Goal: Use online tool/utility: Utilize a website feature to perform a specific function

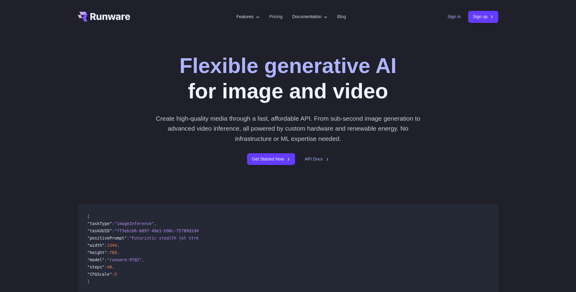
click at [449, 20] on link "Sign in" at bounding box center [453, 16] width 13 height 7
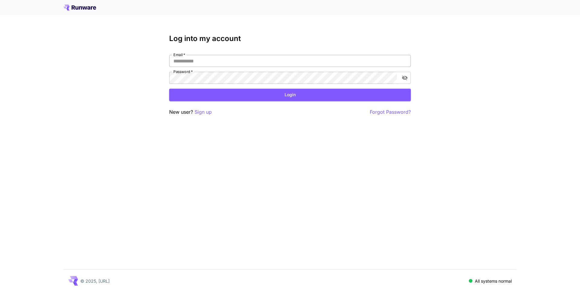
click at [195, 64] on input "Email   *" at bounding box center [290, 61] width 242 height 12
type input "**********"
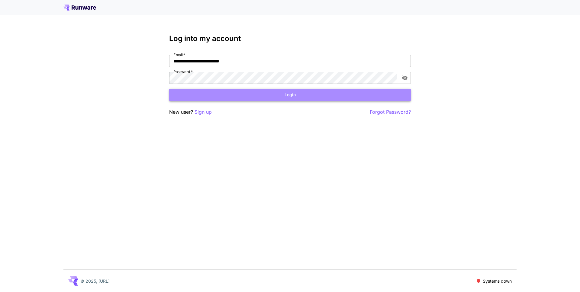
click at [230, 92] on button "Login" at bounding box center [290, 95] width 242 height 12
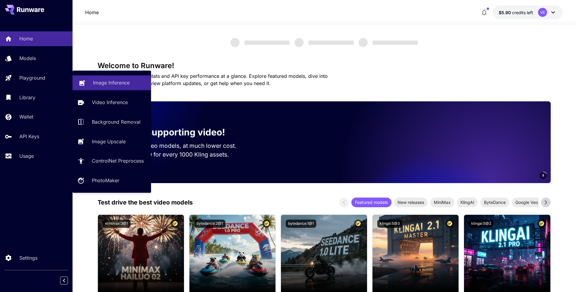
click at [37, 76] on p "Playground" at bounding box center [32, 77] width 26 height 7
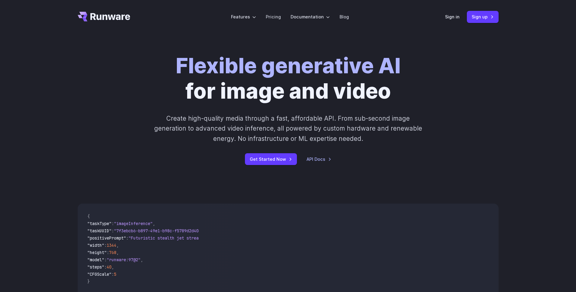
click at [449, 21] on div "Sign in Sign up" at bounding box center [471, 17] width 53 height 12
click at [449, 19] on link "Sign in" at bounding box center [452, 16] width 15 height 7
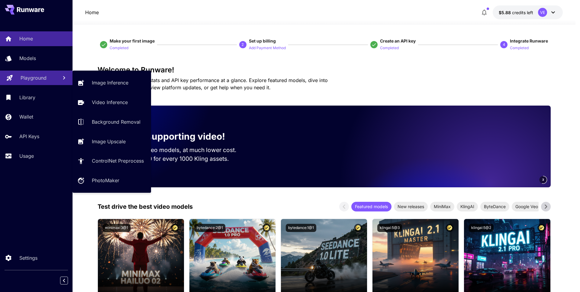
click at [44, 79] on p "Playground" at bounding box center [34, 77] width 26 height 7
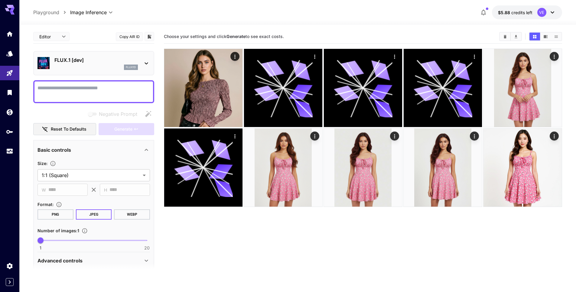
click at [103, 91] on textarea "Negative Prompt" at bounding box center [93, 92] width 112 height 15
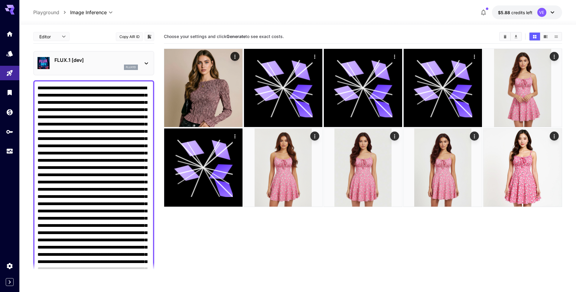
type textarea "**********"
click at [91, 69] on div "flux1d" at bounding box center [95, 67] width 83 height 5
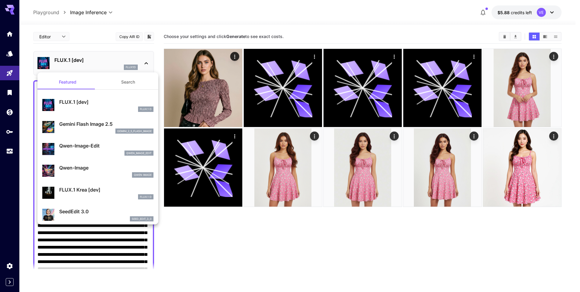
click at [88, 131] on div "gemini_2_5_flash_image" at bounding box center [106, 131] width 94 height 5
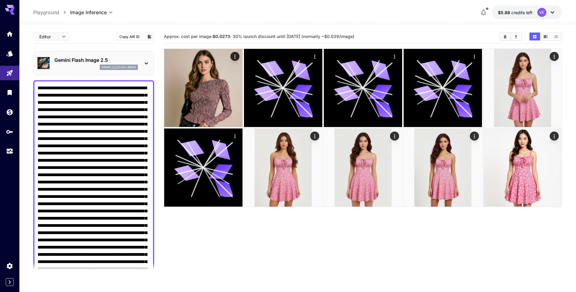
click at [156, 106] on main "Editor **** ​ Copy AIR ID Gemini Flash Image 2.5 gemini_2_5_flash_image Negativ…" at bounding box center [297, 178] width 528 height 297
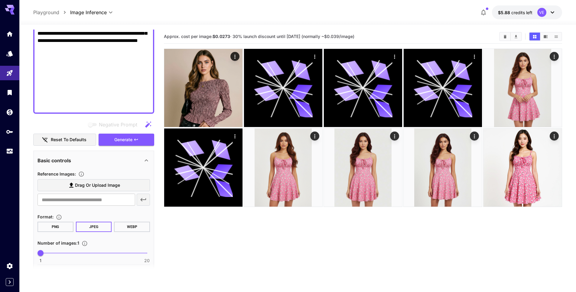
scroll to position [334, 0]
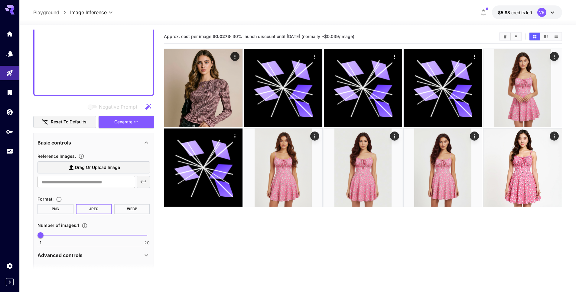
click at [74, 169] on icon at bounding box center [71, 167] width 7 height 7
click at [0, 0] on input "Drag or upload image" at bounding box center [0, 0] width 0 height 0
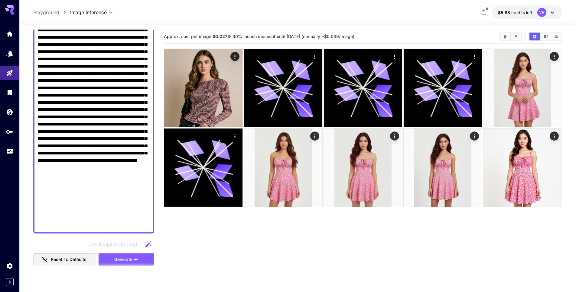
scroll to position [193, 0]
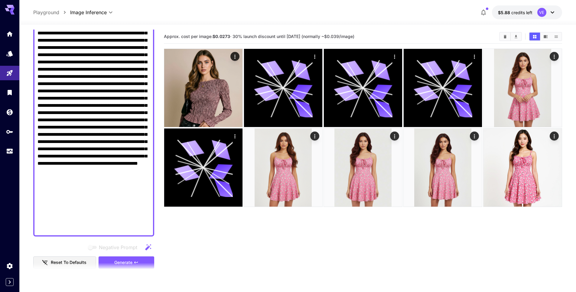
type input "**********"
click at [130, 126] on textarea "Negative Prompt" at bounding box center [93, 62] width 112 height 341
click at [82, 135] on textarea "Negative Prompt" at bounding box center [93, 62] width 112 height 341
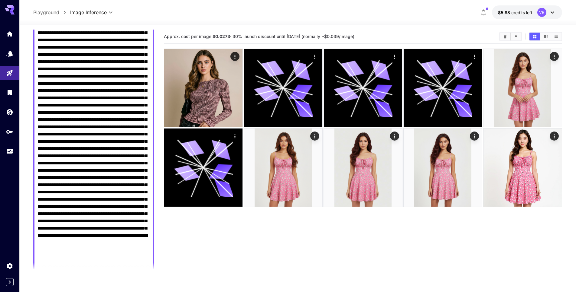
scroll to position [199, 0]
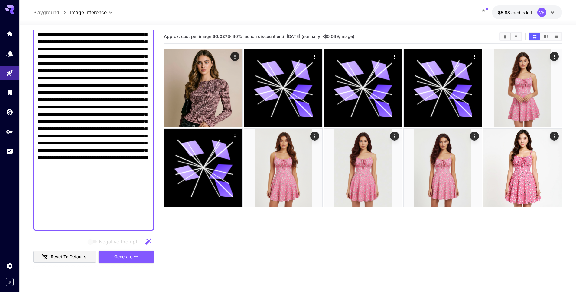
click at [95, 131] on textarea "Negative Prompt" at bounding box center [93, 56] width 112 height 341
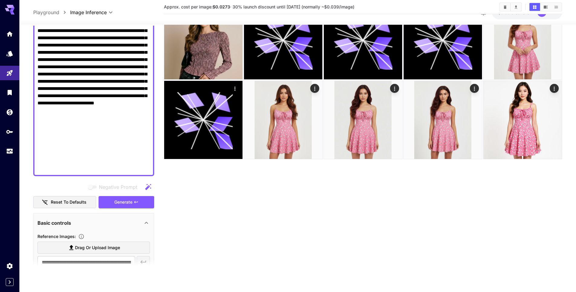
scroll to position [270, 0]
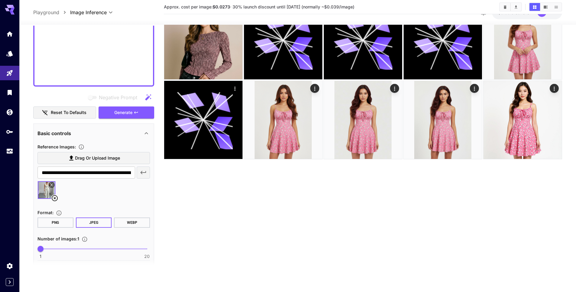
scroll to position [380, 0]
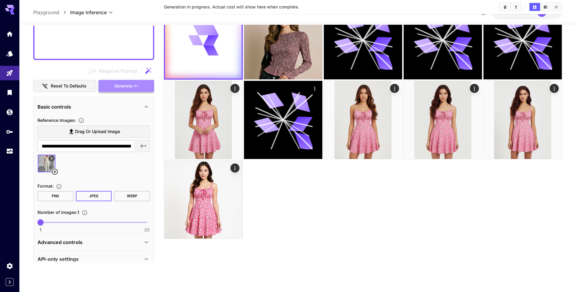
click at [131, 91] on button "Generate" at bounding box center [126, 86] width 56 height 12
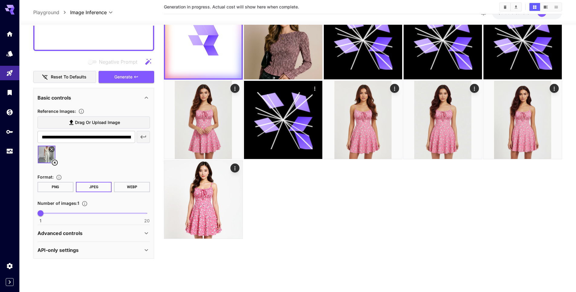
scroll to position [0, 0]
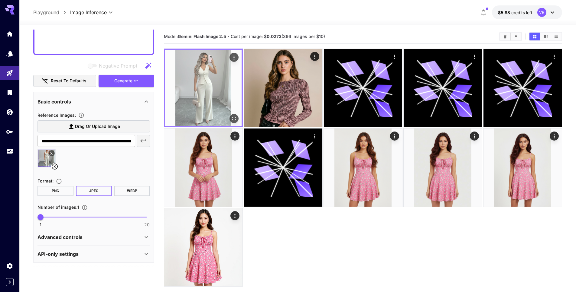
click at [234, 112] on img at bounding box center [203, 88] width 76 height 76
click at [235, 117] on icon "Open in fullscreen" at bounding box center [234, 119] width 6 height 6
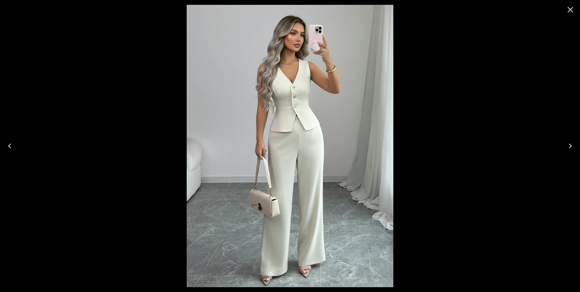
click at [570, 9] on icon "Close" at bounding box center [571, 10] width 10 height 10
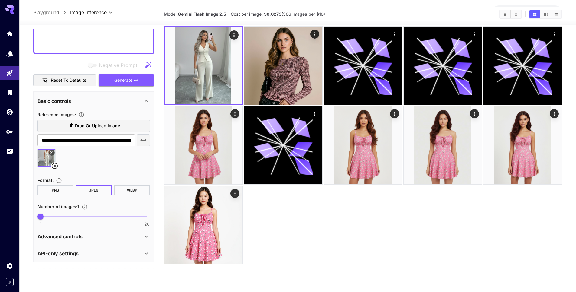
scroll to position [48, 0]
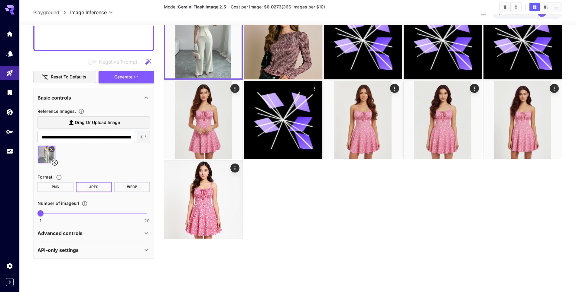
click at [121, 77] on span "Generate" at bounding box center [123, 77] width 18 height 8
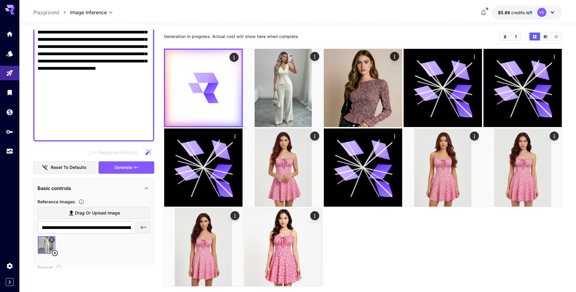
scroll to position [277, 0]
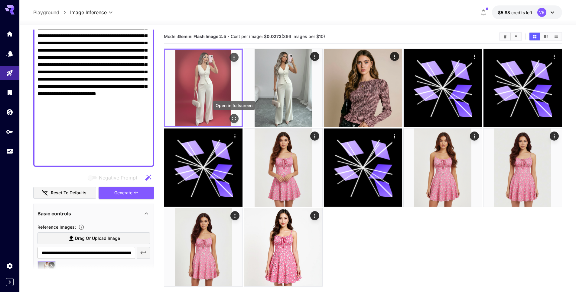
click at [234, 119] on icon "Open in fullscreen" at bounding box center [234, 119] width 6 height 6
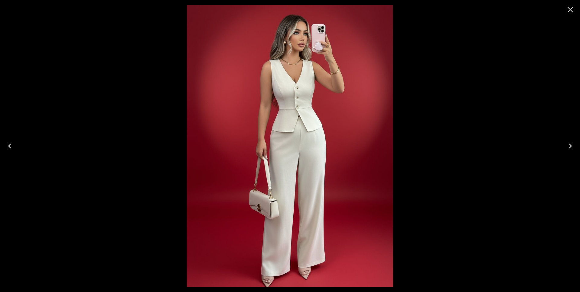
click at [570, 148] on icon "Next" at bounding box center [570, 146] width 3 height 5
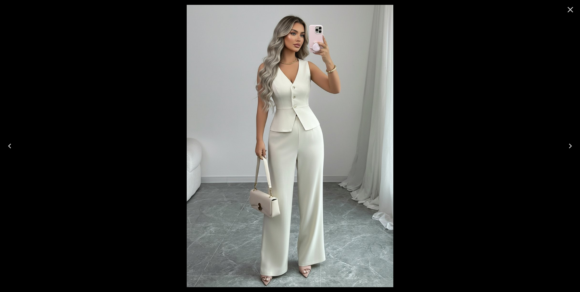
click at [570, 148] on icon "Next" at bounding box center [570, 146] width 3 height 5
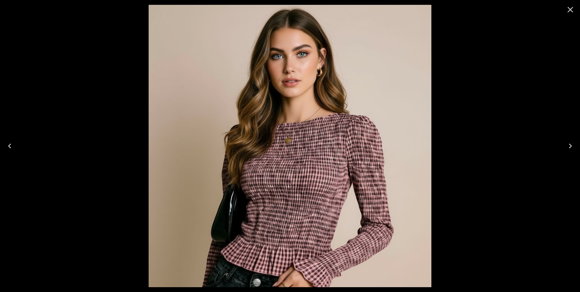
click at [12, 142] on icon "Previous" at bounding box center [10, 146] width 10 height 10
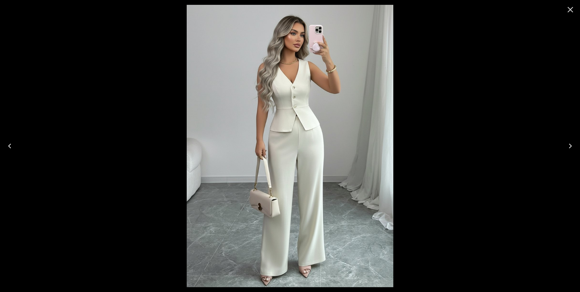
click at [12, 142] on icon "Previous" at bounding box center [10, 146] width 10 height 10
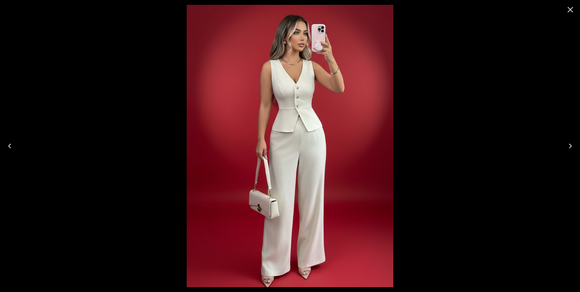
click at [567, 10] on icon "Close" at bounding box center [571, 10] width 10 height 10
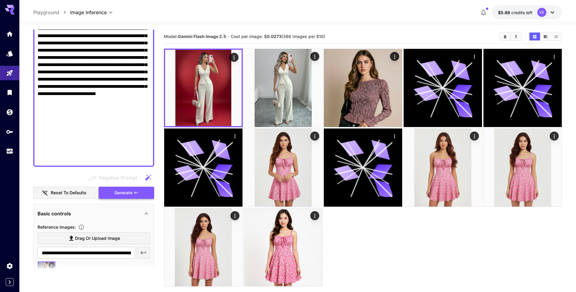
click at [118, 192] on span "Generate" at bounding box center [123, 193] width 18 height 8
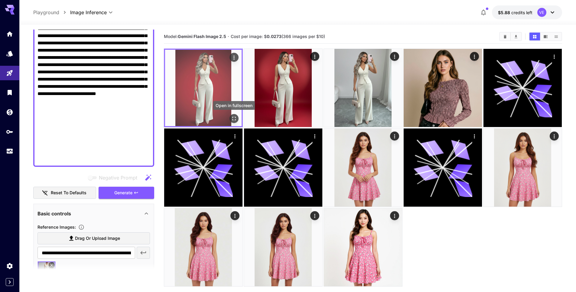
click at [235, 121] on icon "Open in fullscreen" at bounding box center [234, 119] width 6 height 6
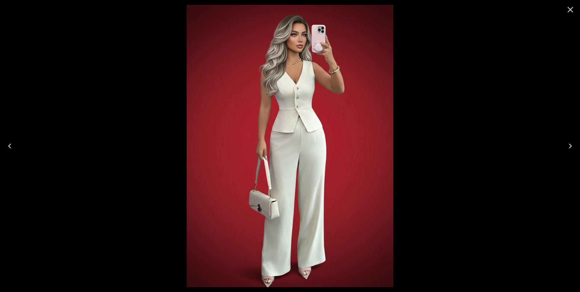
click at [568, 9] on icon "Close" at bounding box center [571, 10] width 10 height 10
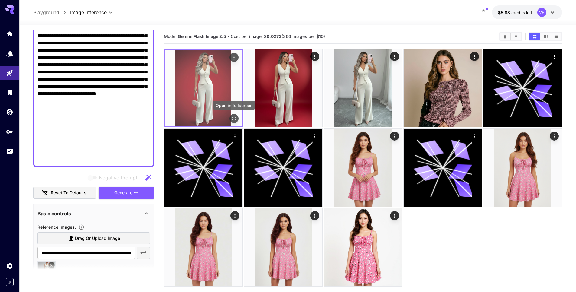
click at [235, 120] on icon "Open in fullscreen" at bounding box center [234, 119] width 6 height 6
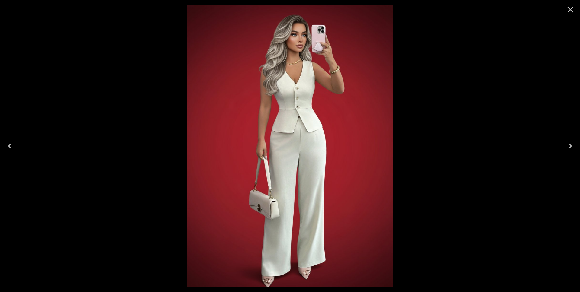
click at [568, 6] on icon "Close" at bounding box center [571, 10] width 10 height 10
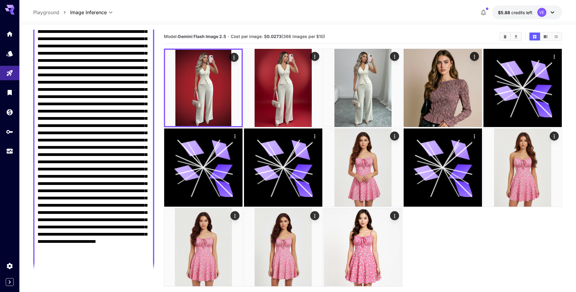
scroll to position [172, 0]
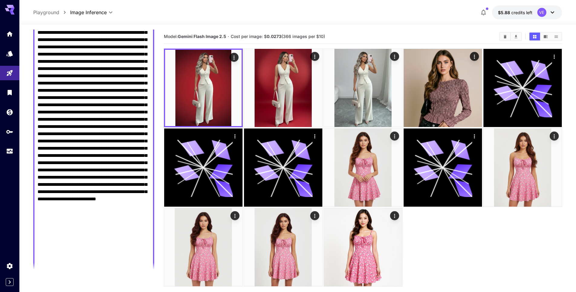
click at [95, 178] on textarea "Negative Prompt" at bounding box center [93, 90] width 112 height 355
drag, startPoint x: 83, startPoint y: 157, endPoint x: 98, endPoint y: 169, distance: 19.3
click at [98, 169] on textarea "Negative Prompt" at bounding box center [93, 90] width 112 height 355
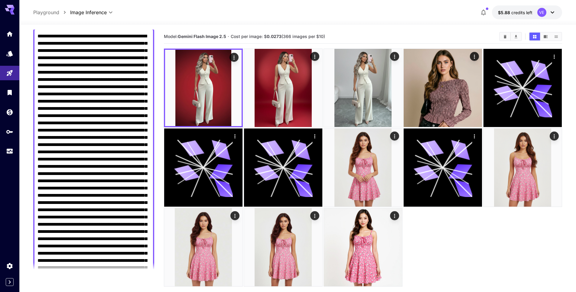
scroll to position [0, 0]
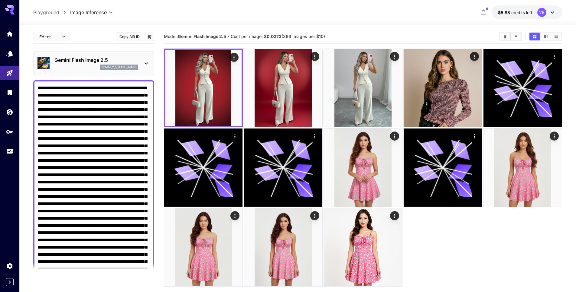
click at [86, 95] on textarea "Negative Prompt" at bounding box center [93, 255] width 112 height 341
click at [67, 131] on textarea "Negative Prompt" at bounding box center [93, 259] width 112 height 348
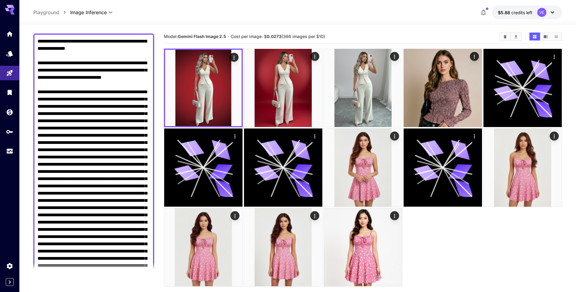
scroll to position [55, 0]
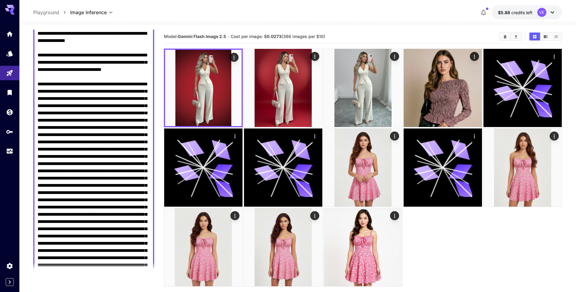
click at [93, 92] on textarea "Negative Prompt" at bounding box center [93, 211] width 112 height 363
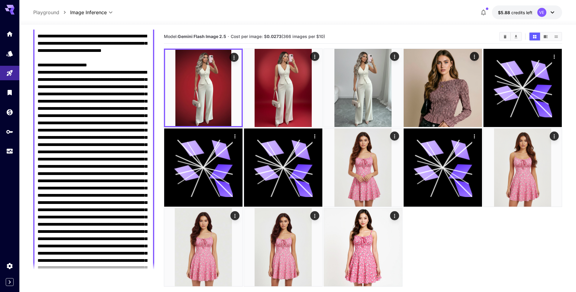
scroll to position [99, 0]
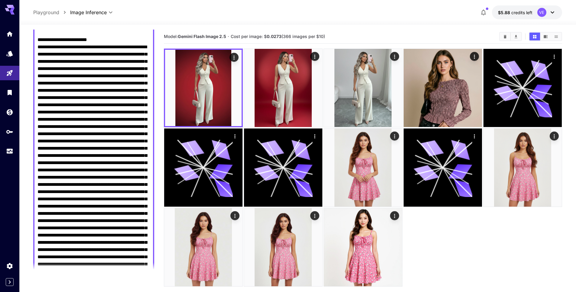
click at [97, 194] on textarea "Negative Prompt" at bounding box center [93, 166] width 112 height 363
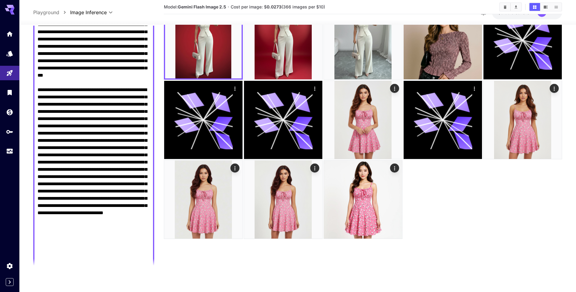
scroll to position [202, 0]
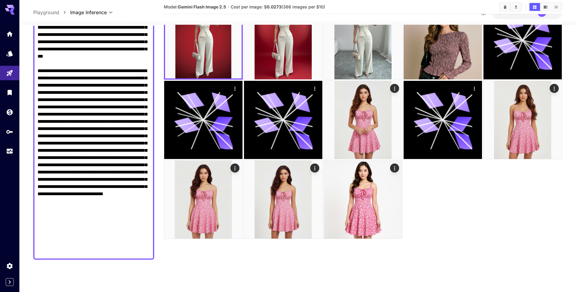
click at [83, 158] on textarea "Negative Prompt" at bounding box center [93, 67] width 112 height 377
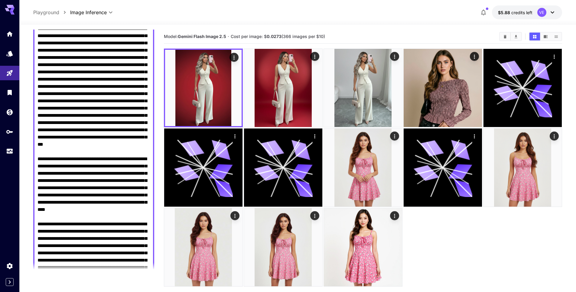
scroll to position [239, 0]
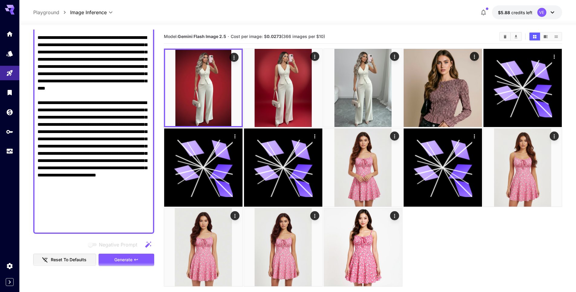
click at [92, 221] on textarea "Negative Prompt" at bounding box center [93, 38] width 112 height 384
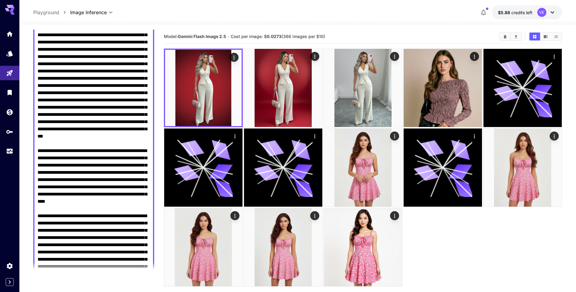
scroll to position [125, 0]
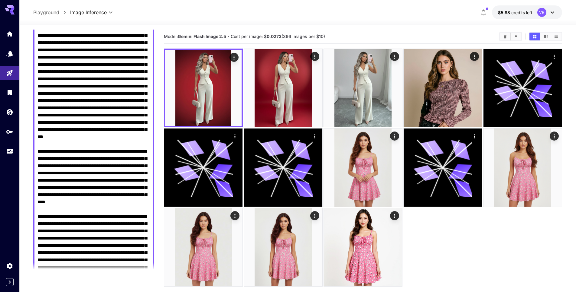
click at [104, 87] on textarea "Negative Prompt" at bounding box center [93, 152] width 112 height 384
paste textarea "**********"
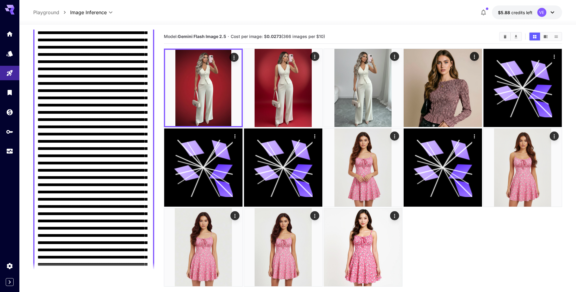
scroll to position [0, 0]
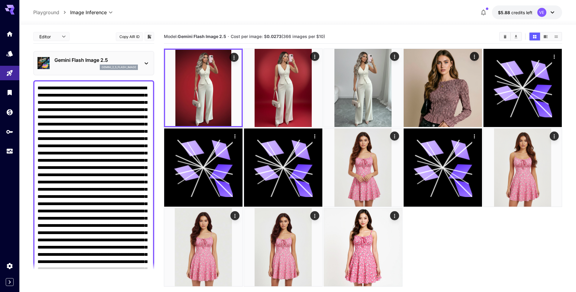
type textarea "**********"
click at [87, 58] on p "Gemini Flash Image 2.5" at bounding box center [95, 59] width 83 height 7
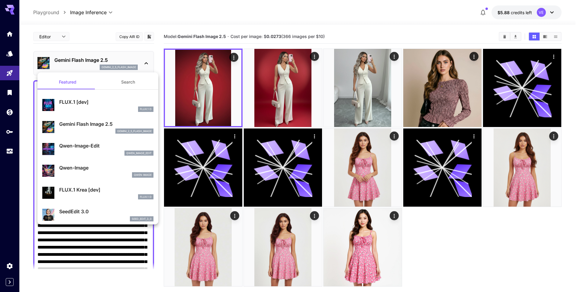
click at [124, 79] on button "Search" at bounding box center [128, 82] width 60 height 15
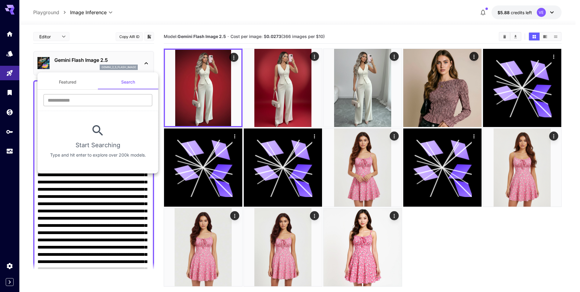
click at [103, 95] on input "text" at bounding box center [98, 100] width 109 height 12
type input "**********"
click at [75, 213] on div at bounding box center [290, 146] width 580 height 292
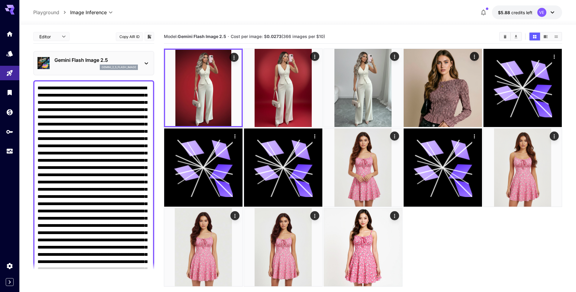
paste textarea "**********"
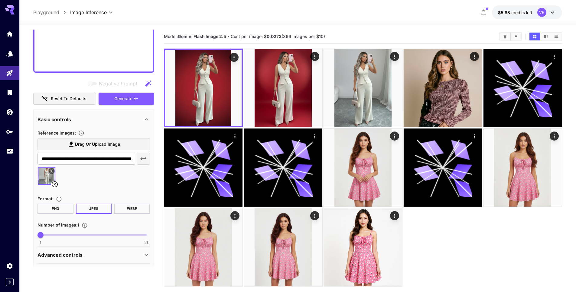
scroll to position [614, 0]
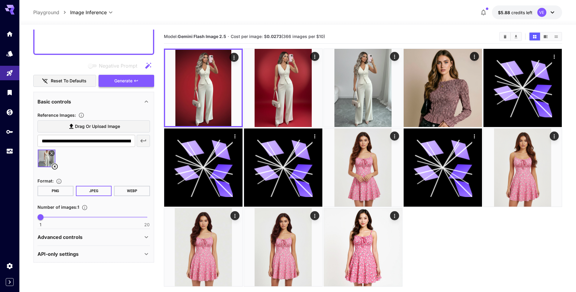
click at [127, 84] on span "Generate" at bounding box center [123, 81] width 18 height 8
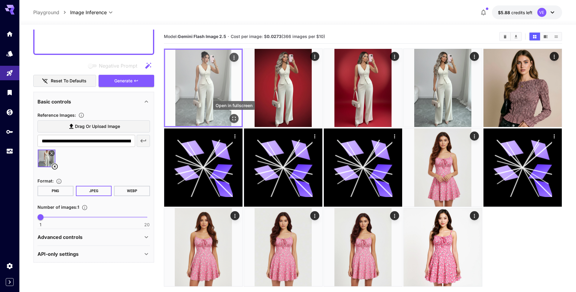
click at [232, 120] on icon "Open in fullscreen" at bounding box center [234, 119] width 4 height 4
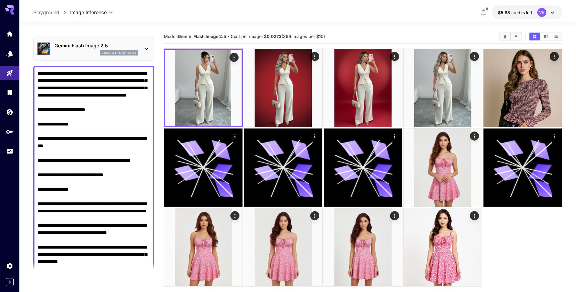
scroll to position [0, 0]
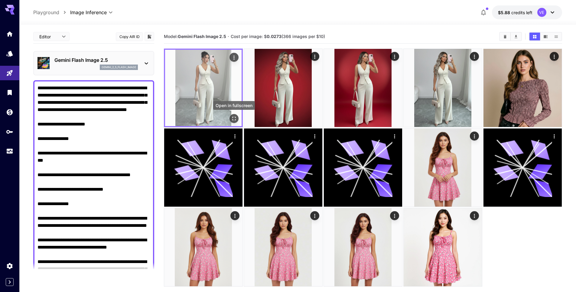
click at [235, 118] on icon "Open in fullscreen" at bounding box center [234, 119] width 6 height 6
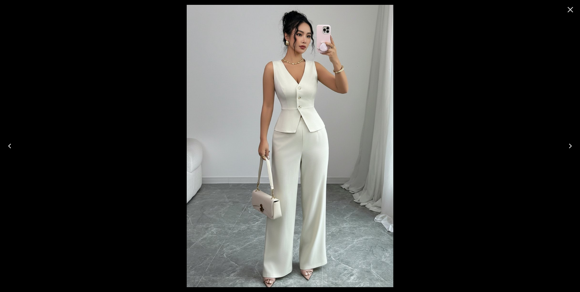
click at [573, 11] on icon "Close" at bounding box center [571, 10] width 10 height 10
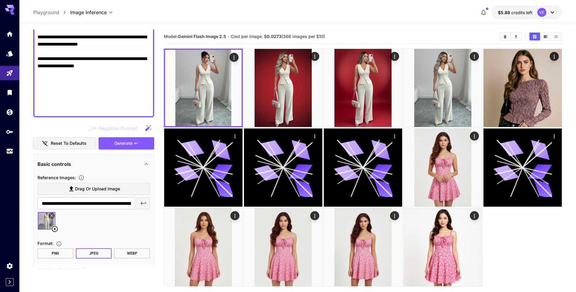
scroll to position [569, 0]
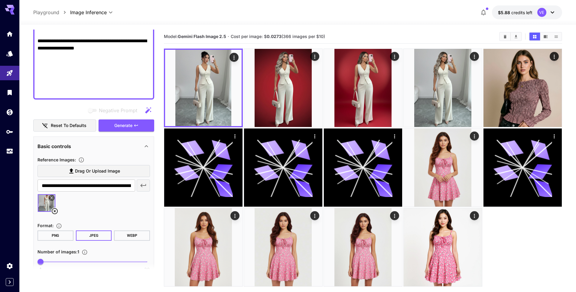
click at [51, 199] on icon at bounding box center [52, 198] width 4 height 4
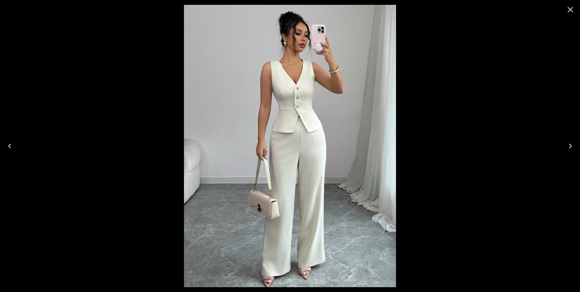
click at [479, 49] on div at bounding box center [290, 146] width 580 height 292
click at [574, 9] on icon "Close" at bounding box center [571, 10] width 10 height 10
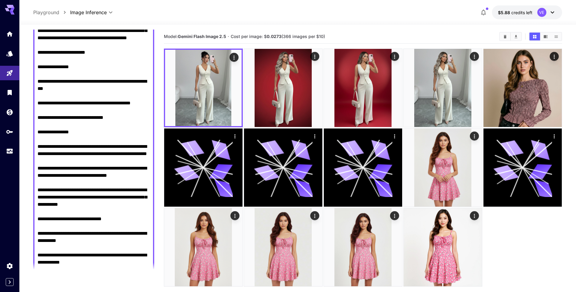
scroll to position [0, 0]
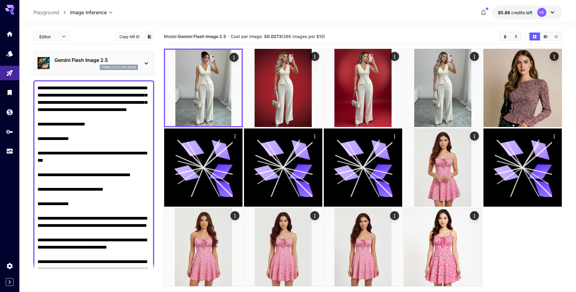
paste textarea "**********"
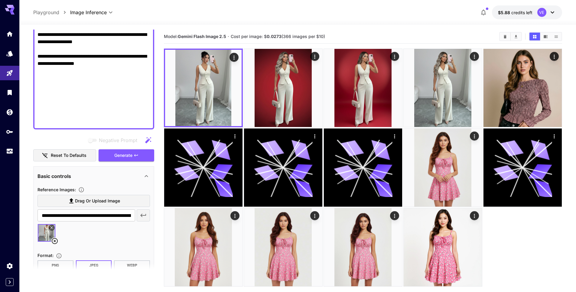
scroll to position [628, 0]
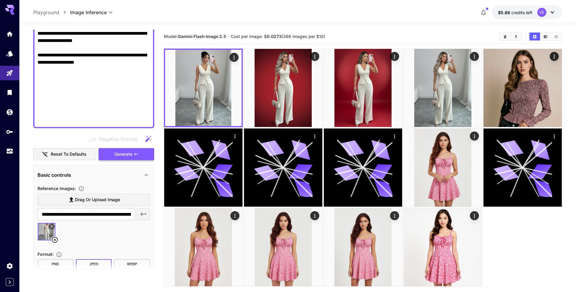
click at [116, 155] on span "Generate" at bounding box center [123, 155] width 18 height 8
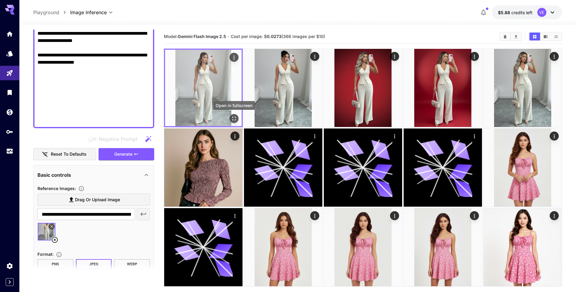
click at [231, 119] on icon "Open in fullscreen" at bounding box center [234, 119] width 6 height 6
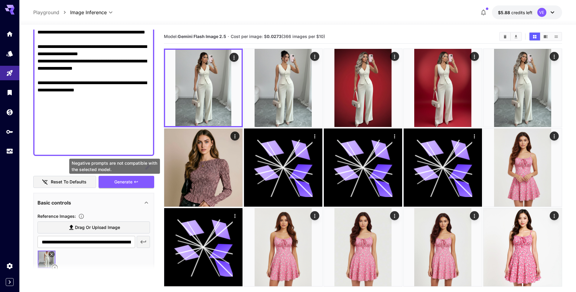
scroll to position [577, 0]
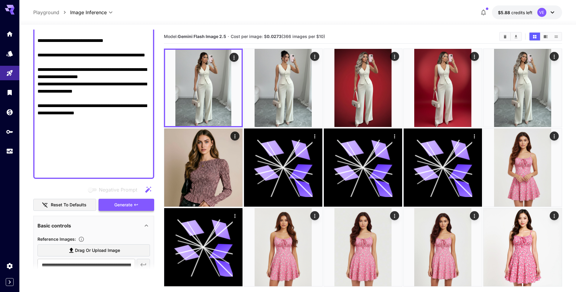
click at [122, 205] on span "Generate" at bounding box center [123, 206] width 18 height 8
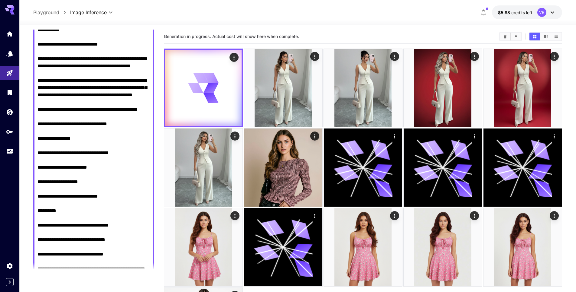
scroll to position [0, 0]
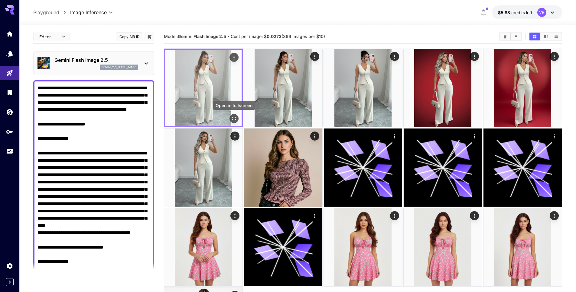
click at [235, 116] on icon "Open in fullscreen" at bounding box center [234, 119] width 6 height 6
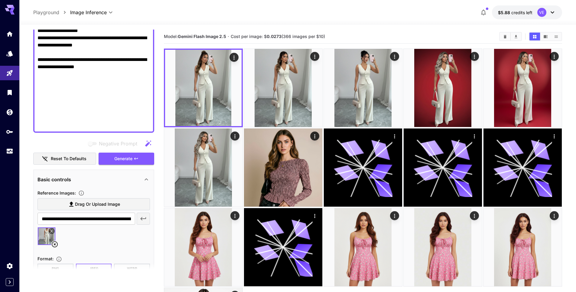
scroll to position [615, 0]
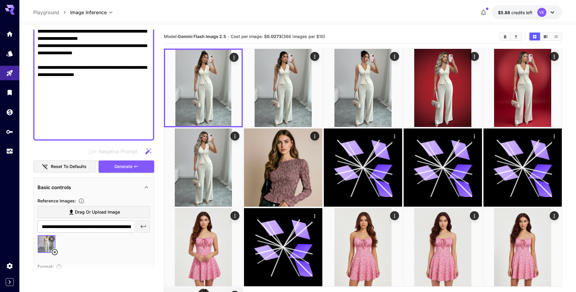
drag, startPoint x: 100, startPoint y: 111, endPoint x: 38, endPoint y: 104, distance: 62.3
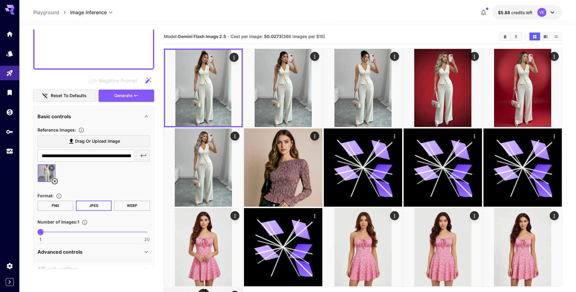
scroll to position [680, 0]
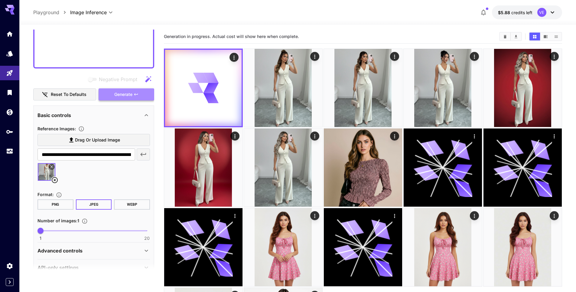
click at [128, 96] on span "Generate" at bounding box center [123, 95] width 18 height 8
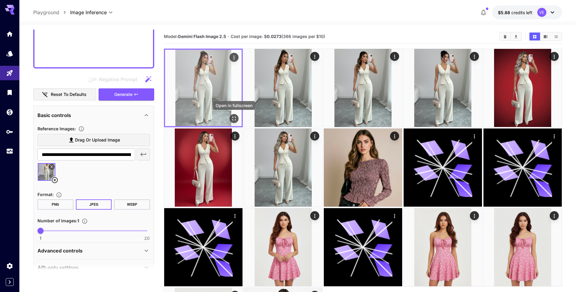
click at [234, 120] on icon "Open in fullscreen" at bounding box center [234, 119] width 4 height 4
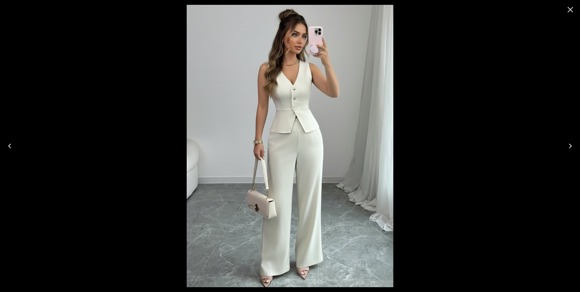
click at [573, 9] on icon "Close" at bounding box center [571, 10] width 10 height 10
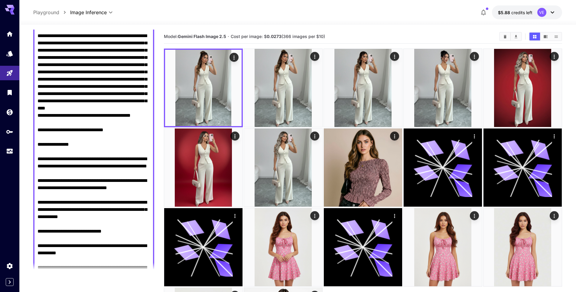
scroll to position [92, 0]
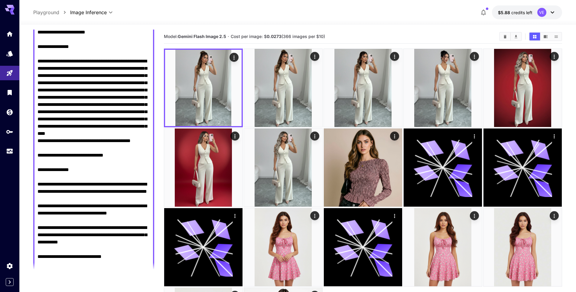
drag, startPoint x: 103, startPoint y: 163, endPoint x: 151, endPoint y: 160, distance: 47.8
paste textarea "**********"
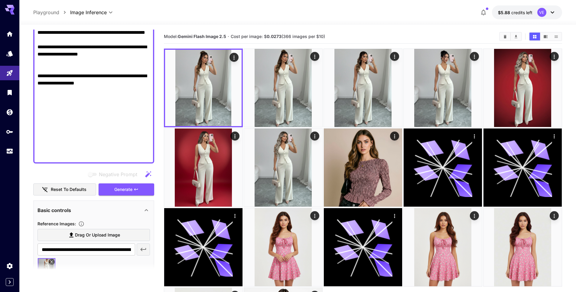
scroll to position [795, 0]
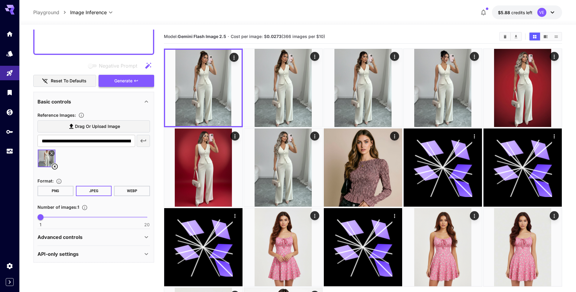
type textarea "**********"
click at [130, 78] on span "Generate" at bounding box center [123, 81] width 18 height 8
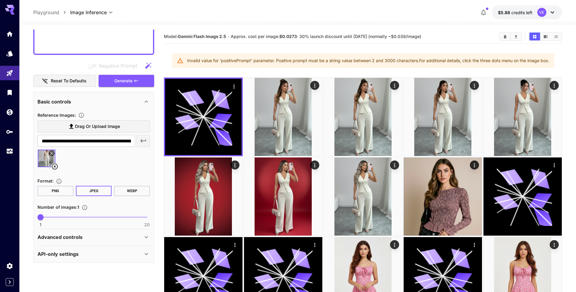
click at [498, 59] on div "Invalid value for 'positivePrompt' parameter. Positive prompt must be a string …" at bounding box center [368, 60] width 362 height 11
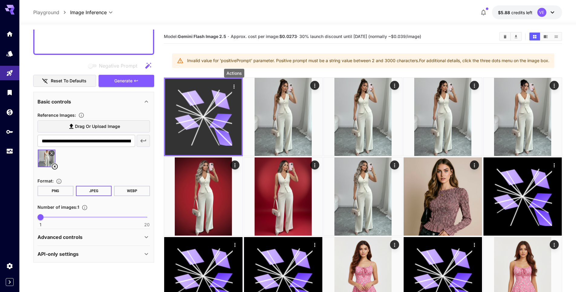
click at [234, 86] on icon "Actions" at bounding box center [234, 87] width 6 height 6
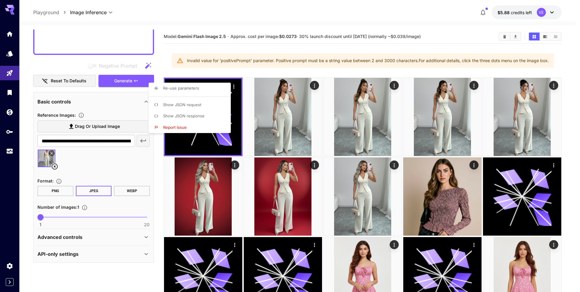
click at [198, 67] on div at bounding box center [290, 146] width 580 height 292
